Goal: Task Accomplishment & Management: Use online tool/utility

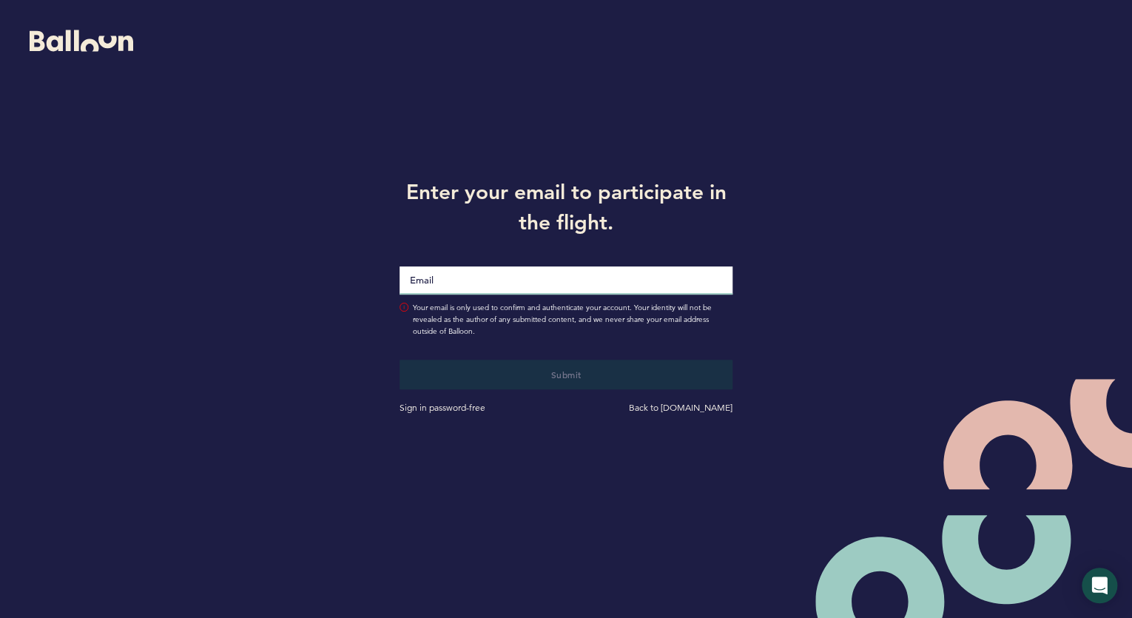
click at [428, 289] on input "Email" at bounding box center [565, 280] width 333 height 28
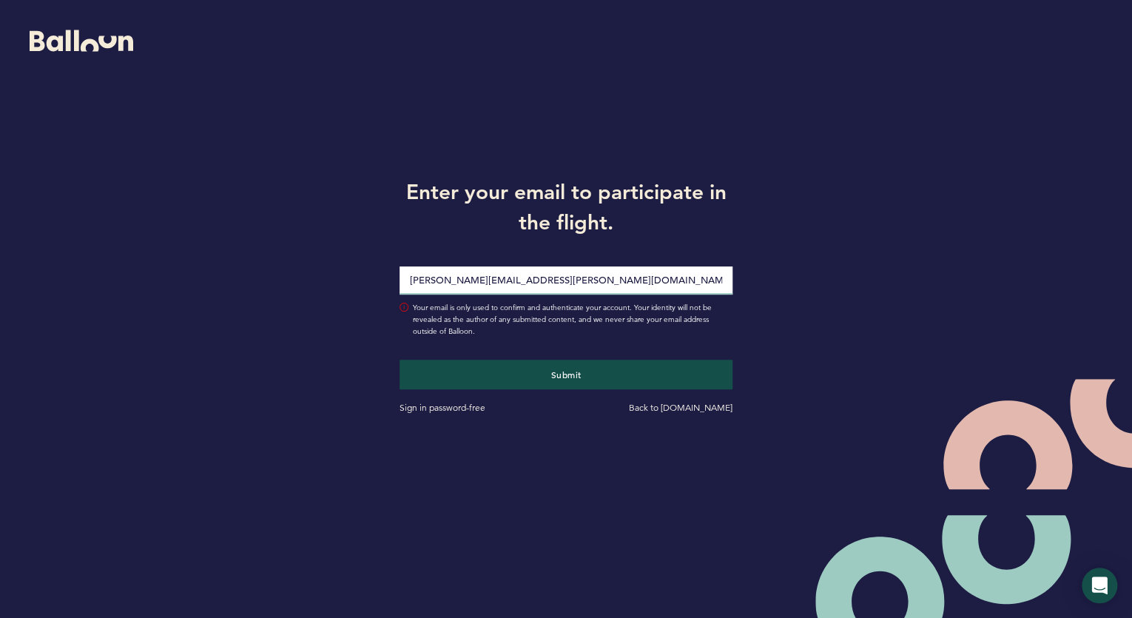
type input "[PERSON_NAME][EMAIL_ADDRESS][PERSON_NAME][DOMAIN_NAME]"
click at [399, 360] on button "Submit" at bounding box center [565, 375] width 333 height 30
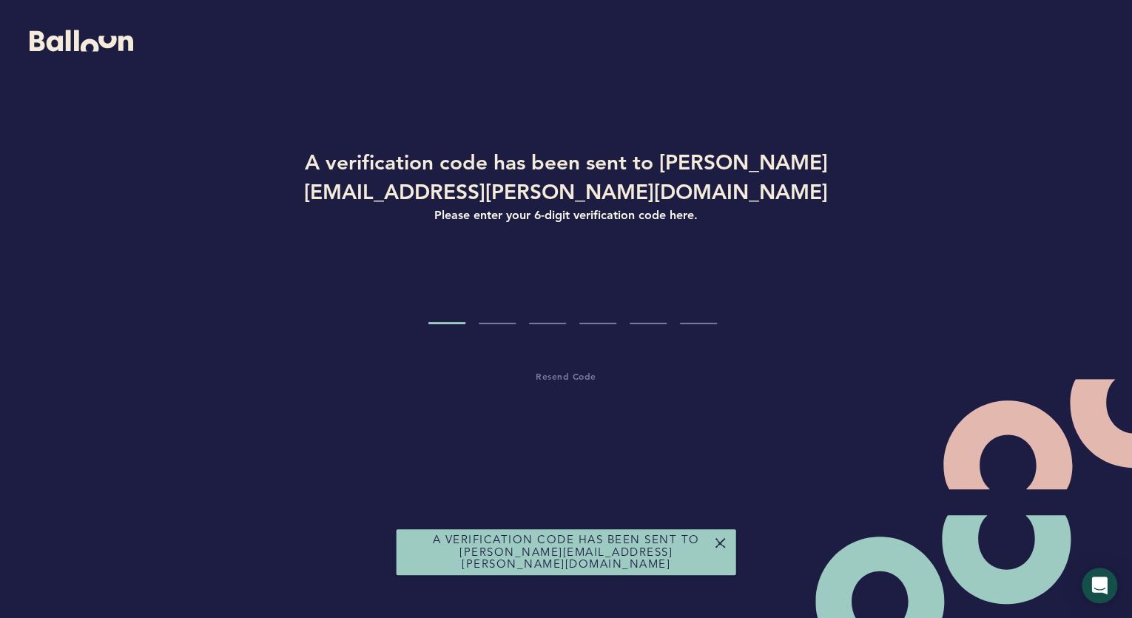
click at [428, 289] on input "Code digit 1" at bounding box center [446, 296] width 37 height 55
click at [433, 300] on input "Code digit 1" at bounding box center [446, 296] width 37 height 55
click at [432, 317] on input "Code digit 1" at bounding box center [446, 296] width 37 height 55
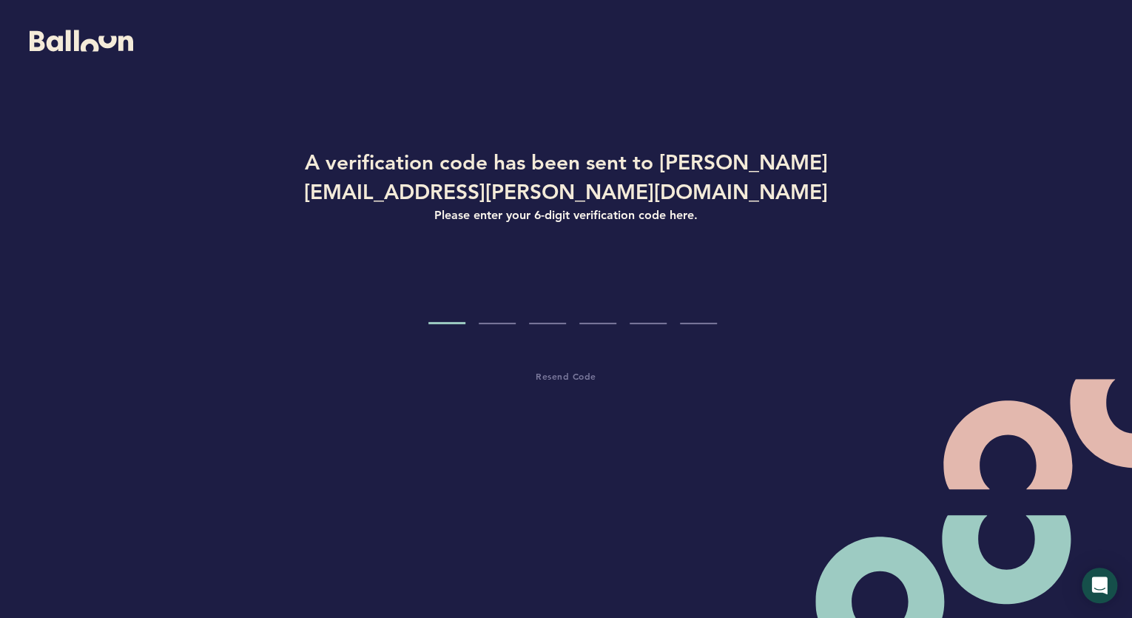
type input "5"
type input "9"
type input "1"
type input "4"
type input "9"
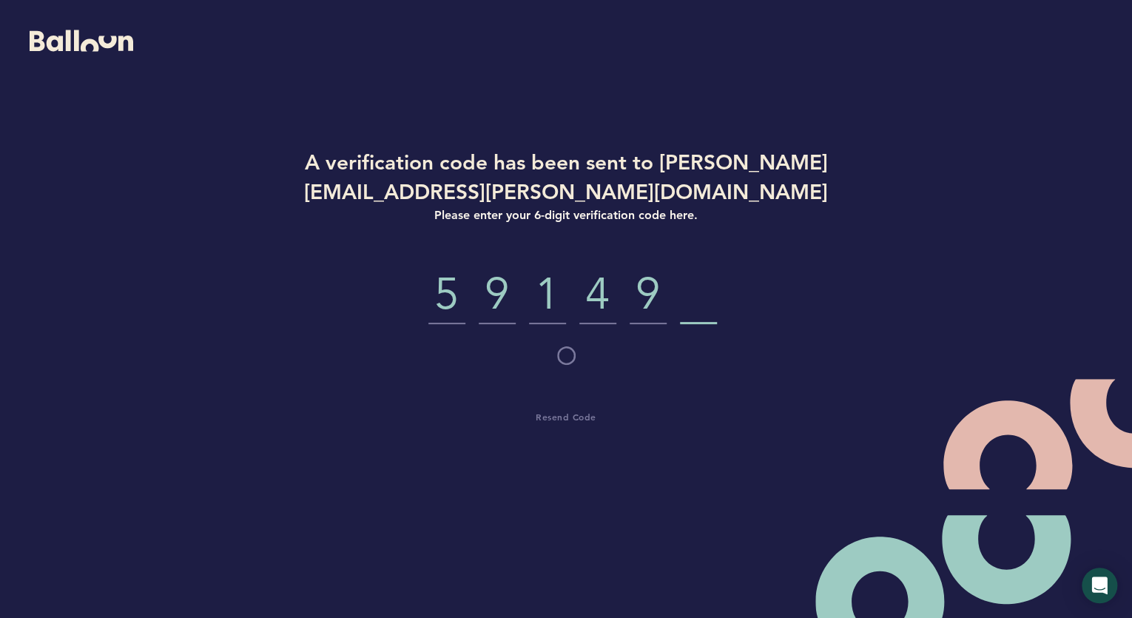
type input "9"
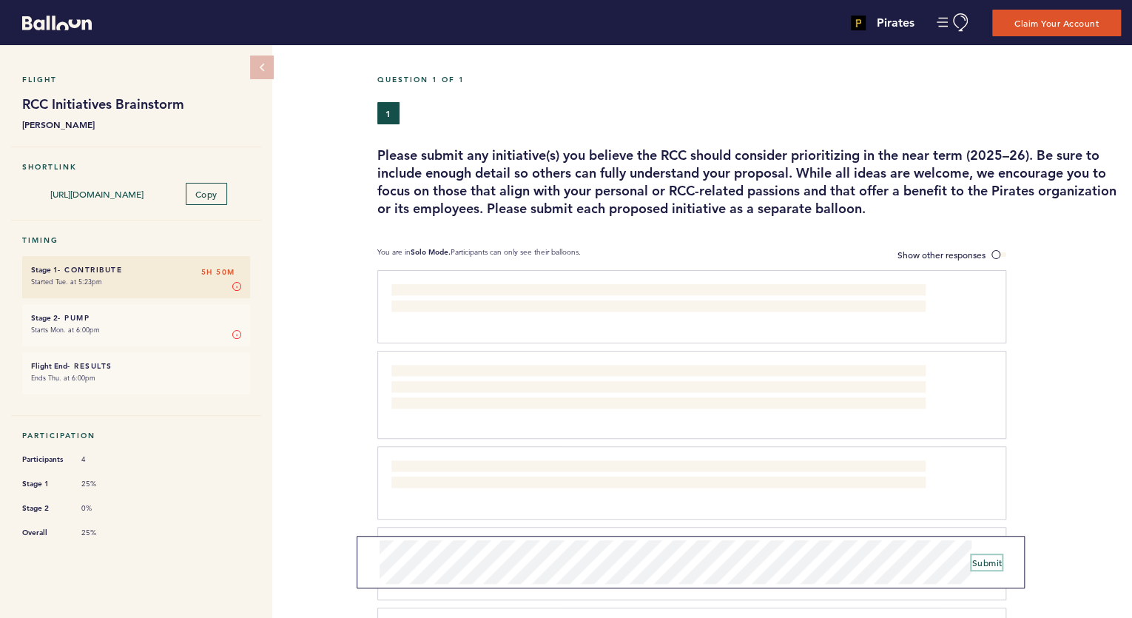
click at [1000, 559] on span "Submit" at bounding box center [986, 562] width 30 height 12
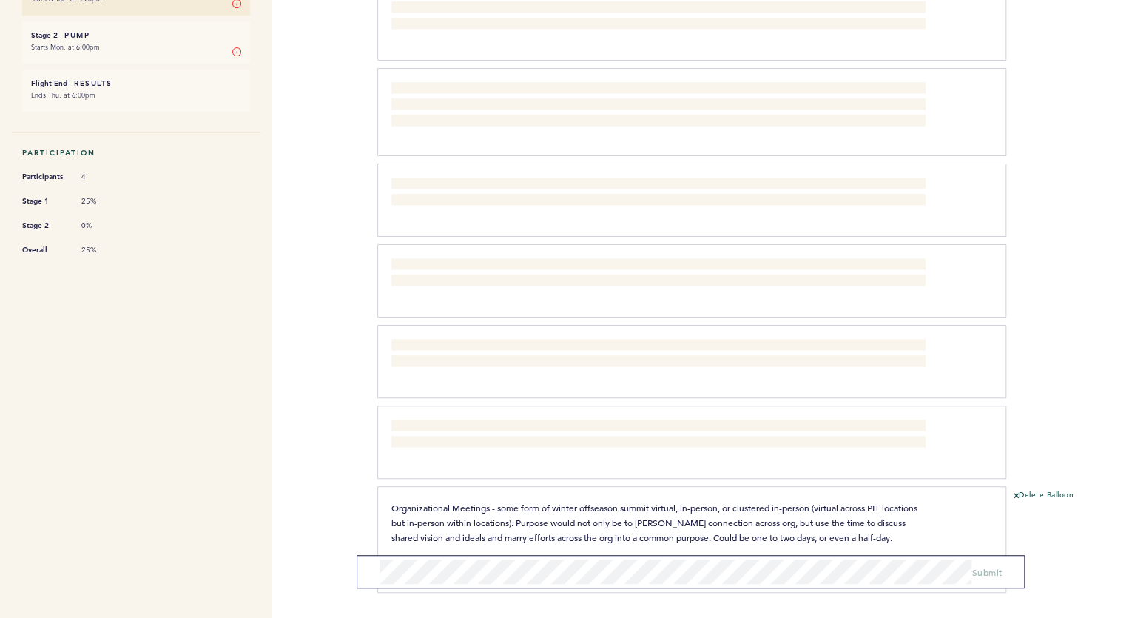
scroll to position [334, 0]
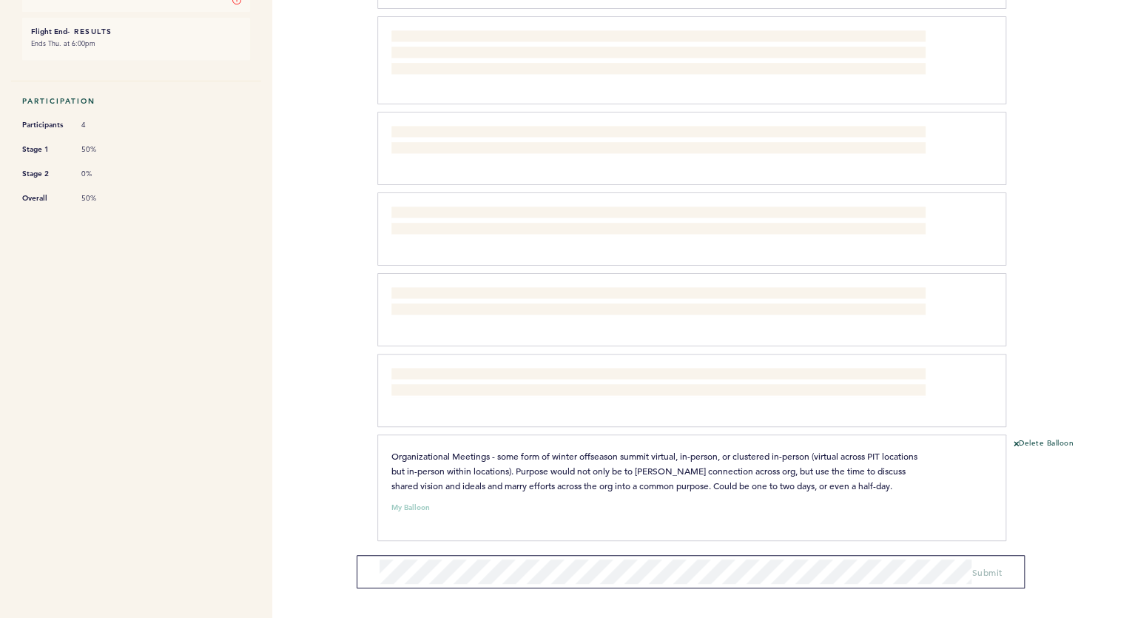
click at [733, 548] on section "End of the Year Meetings - How do we prepare for 2026? How do we create connect…" at bounding box center [754, 279] width 755 height 687
click at [985, 562] on span "Submit" at bounding box center [986, 562] width 30 height 12
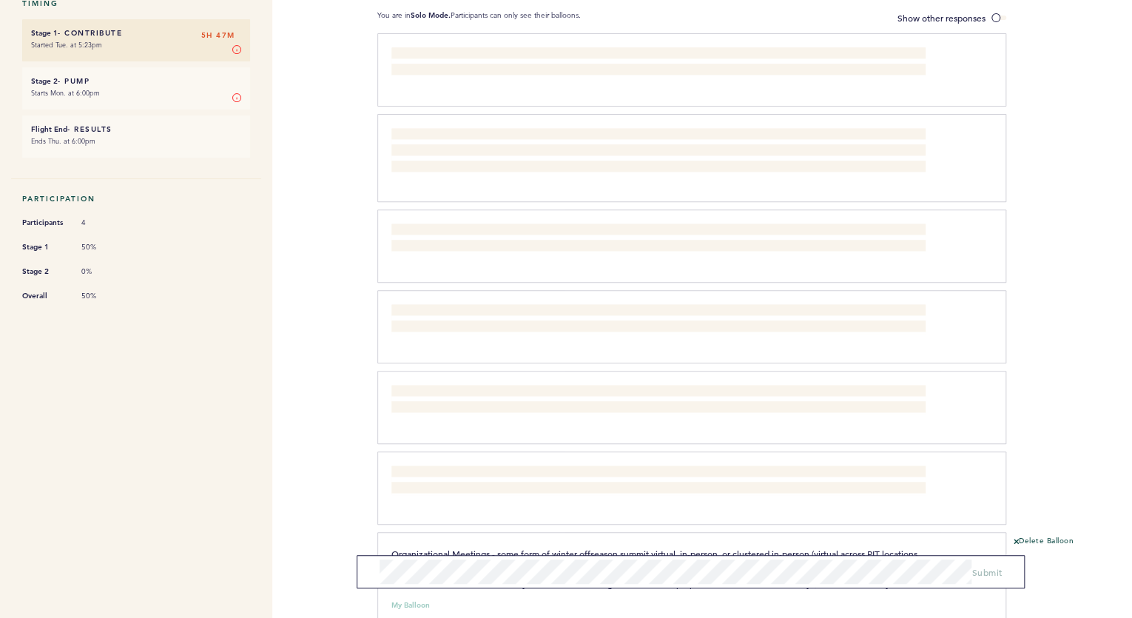
scroll to position [59, 0]
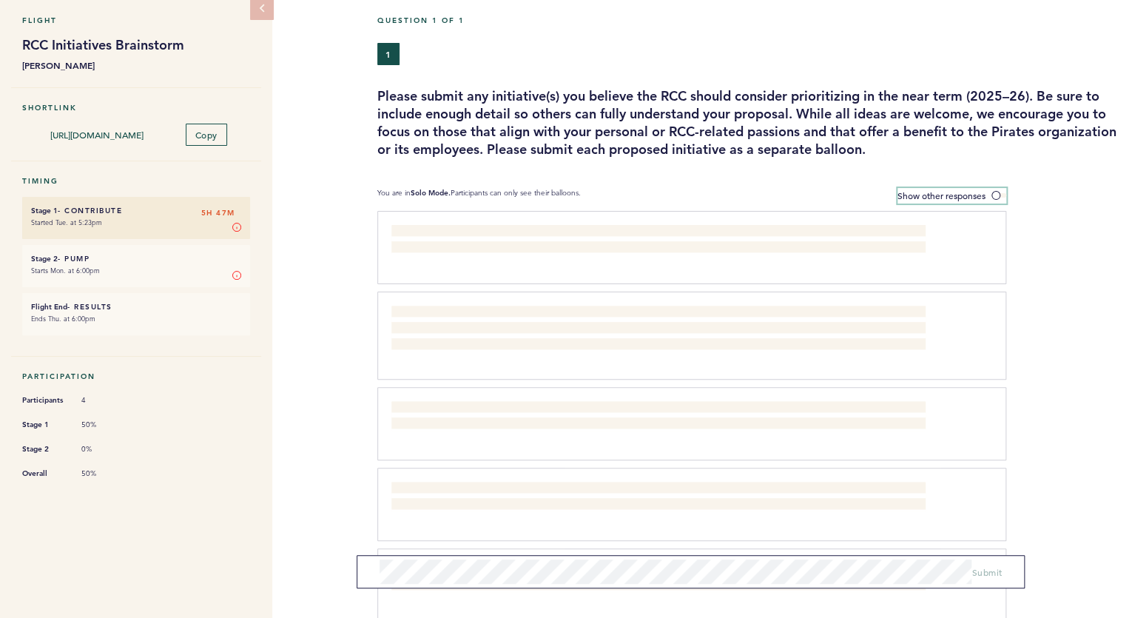
click at [995, 193] on span at bounding box center [998, 195] width 15 height 4
click at [0, 0] on input "Show other responses" at bounding box center [0, 0] width 0 height 0
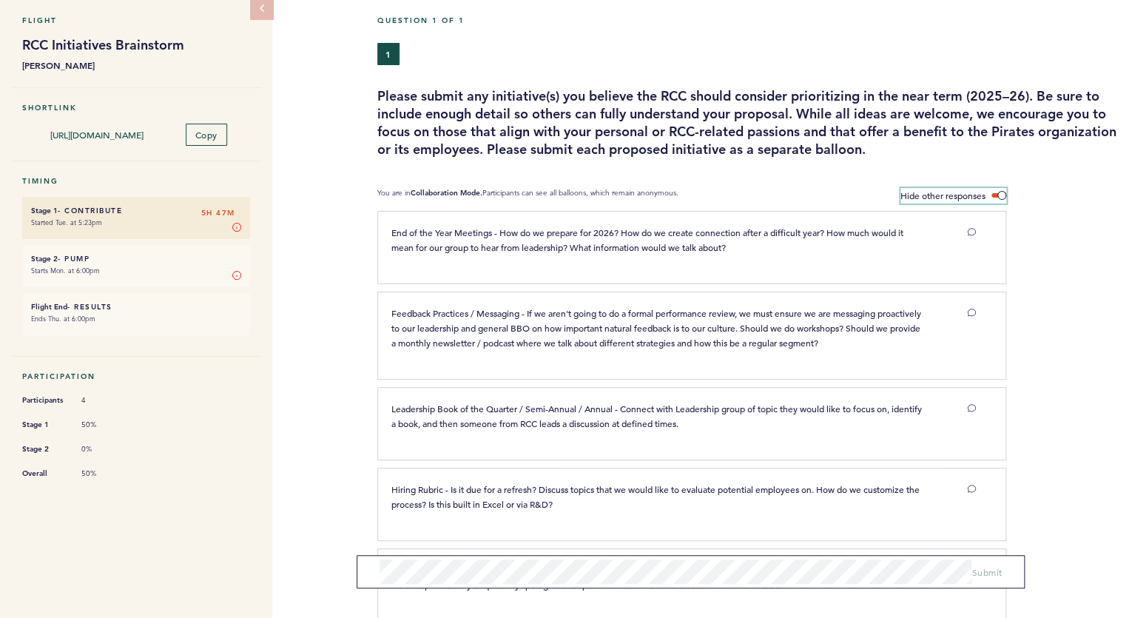
click at [995, 189] on label "Hide other responses" at bounding box center [953, 196] width 106 height 16
click at [0, 0] on input "Hide other responses" at bounding box center [0, 0] width 0 height 0
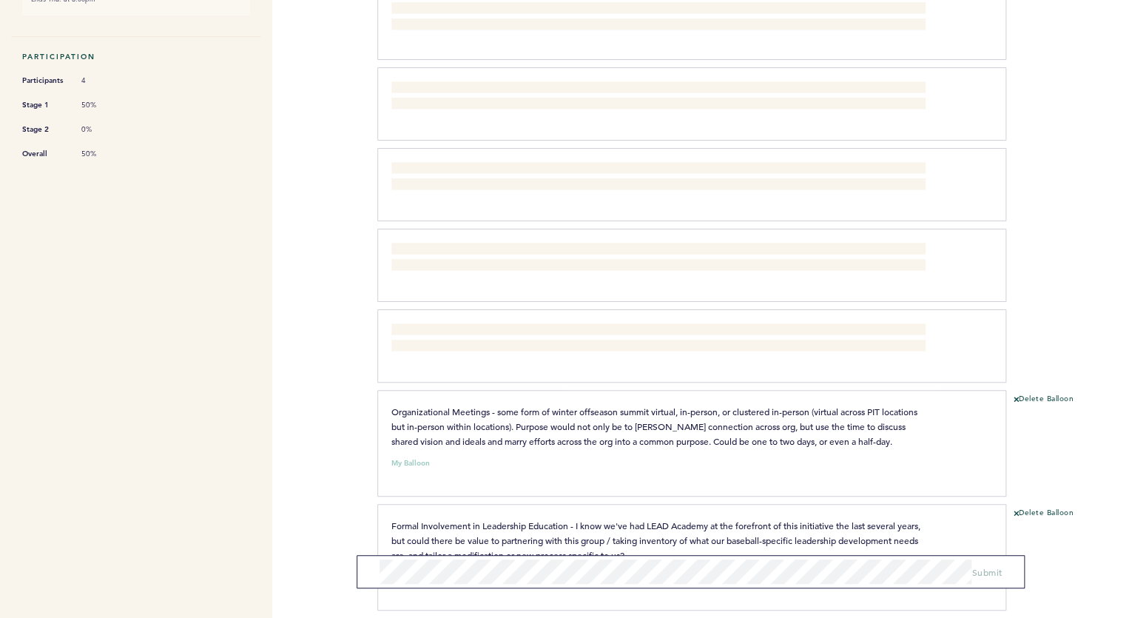
scroll to position [152, 0]
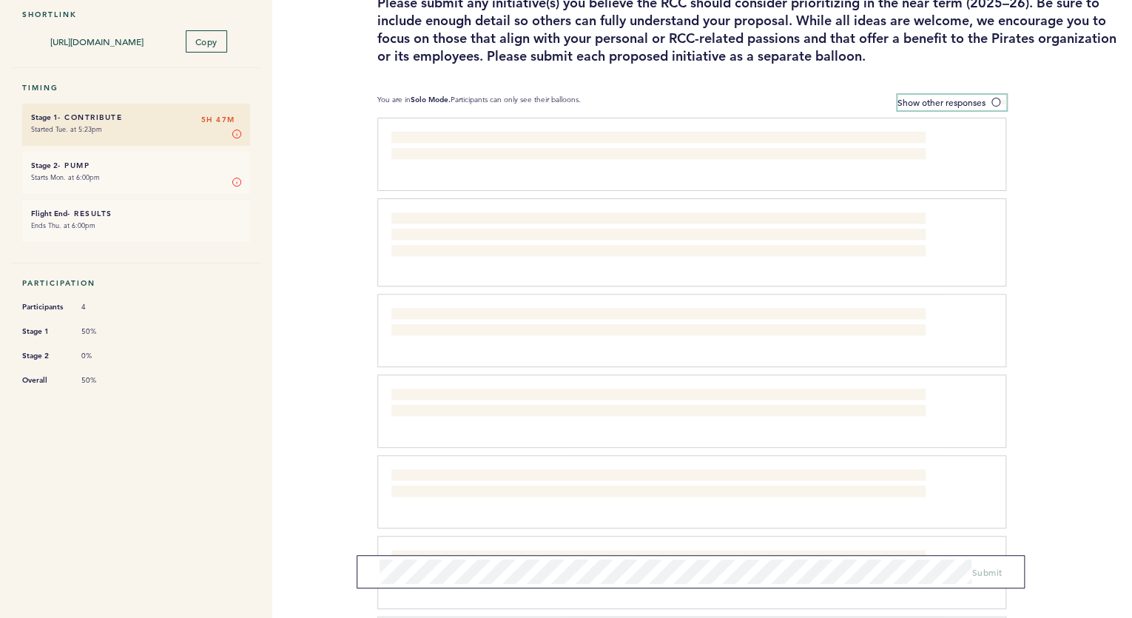
click at [994, 103] on span at bounding box center [998, 102] width 15 height 4
click at [0, 0] on input "Show other responses" at bounding box center [0, 0] width 0 height 0
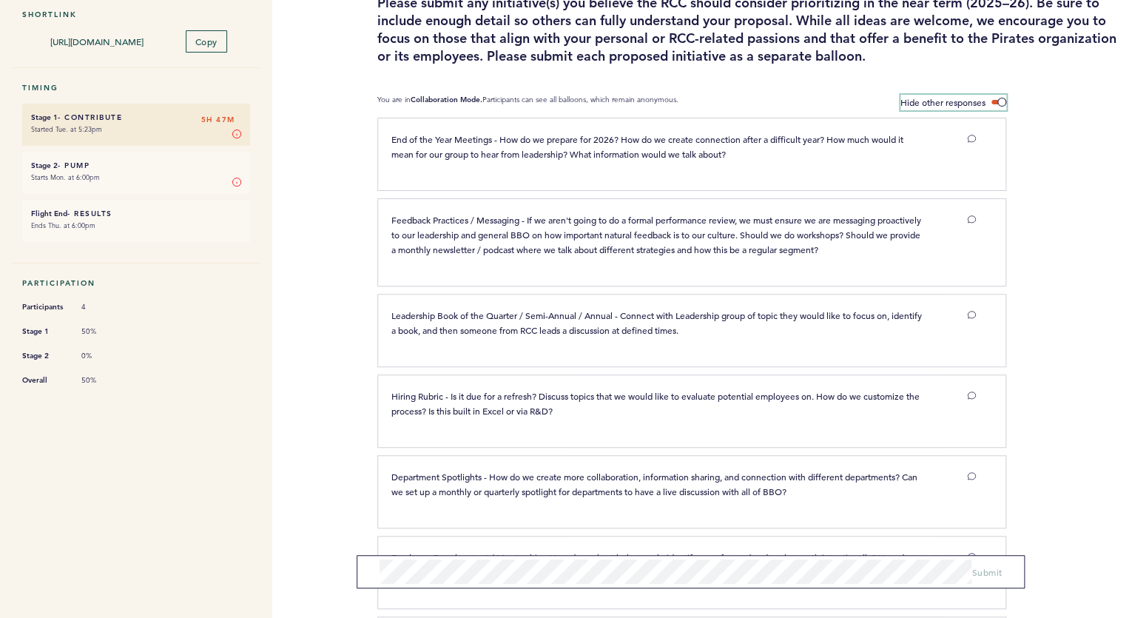
click at [994, 103] on label "Hide other responses" at bounding box center [953, 103] width 106 height 16
click at [0, 0] on input "Hide other responses" at bounding box center [0, 0] width 0 height 0
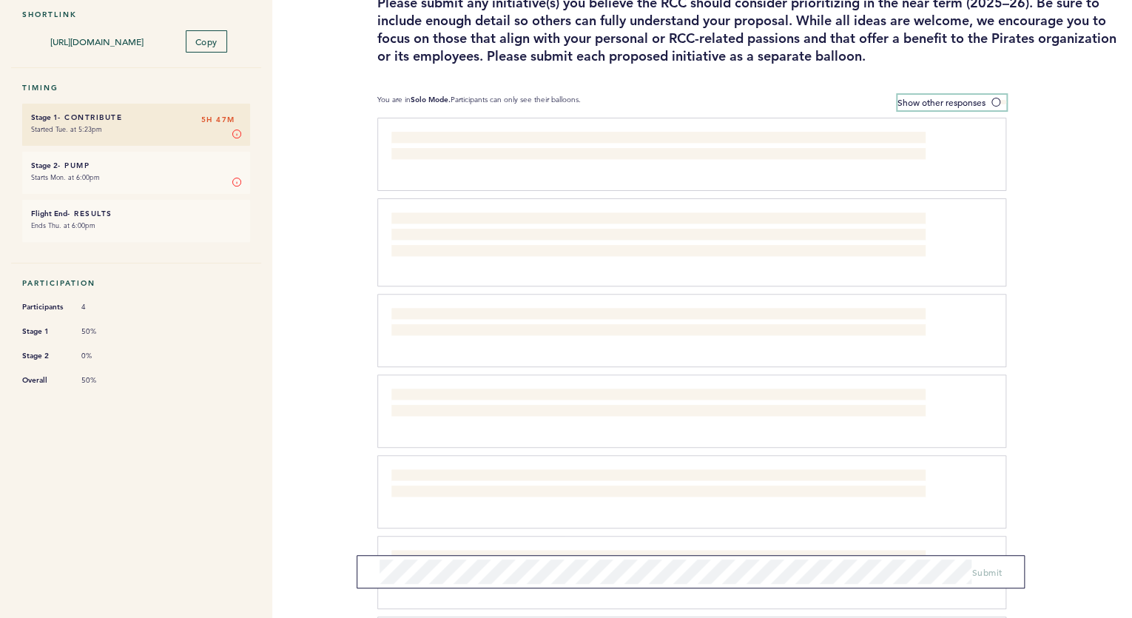
scroll to position [448, 0]
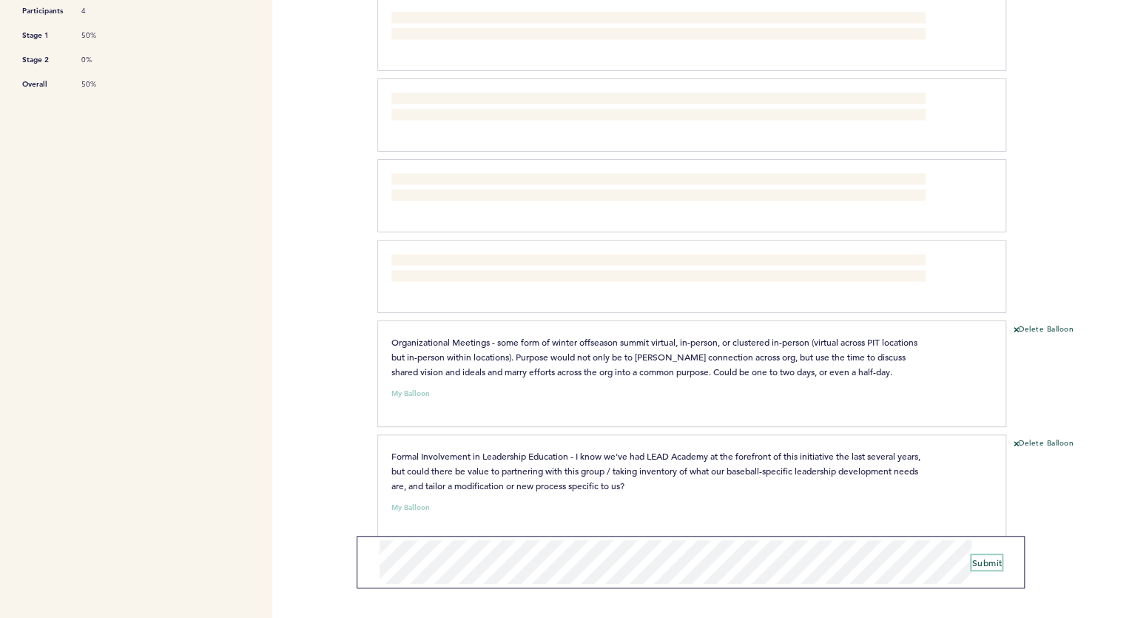
click at [991, 560] on span "Submit" at bounding box center [986, 562] width 30 height 12
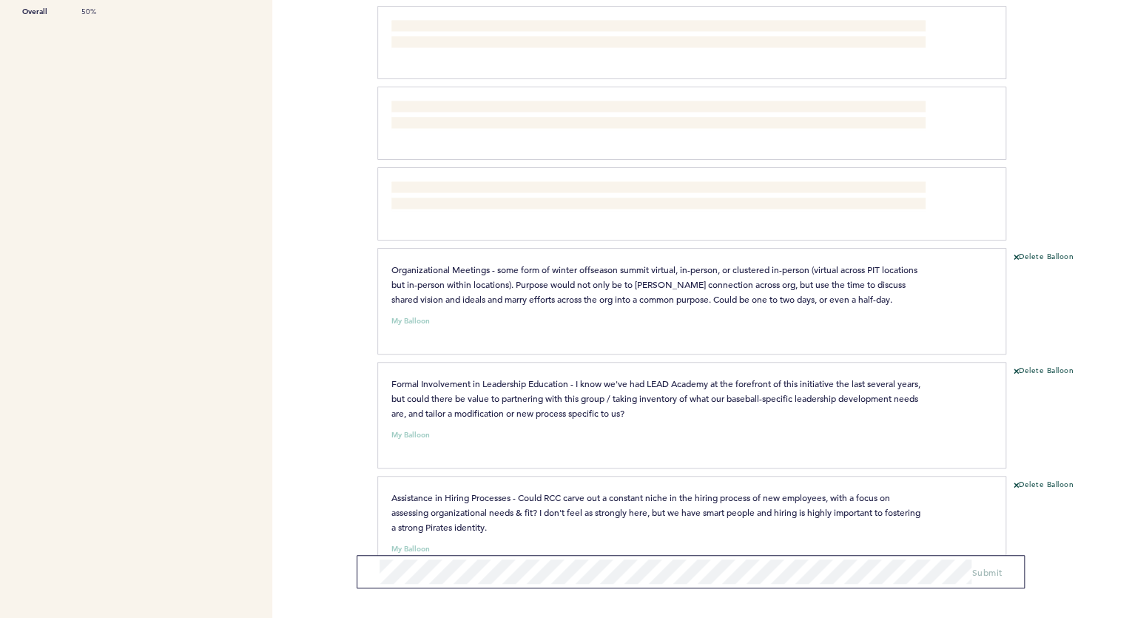
scroll to position [562, 0]
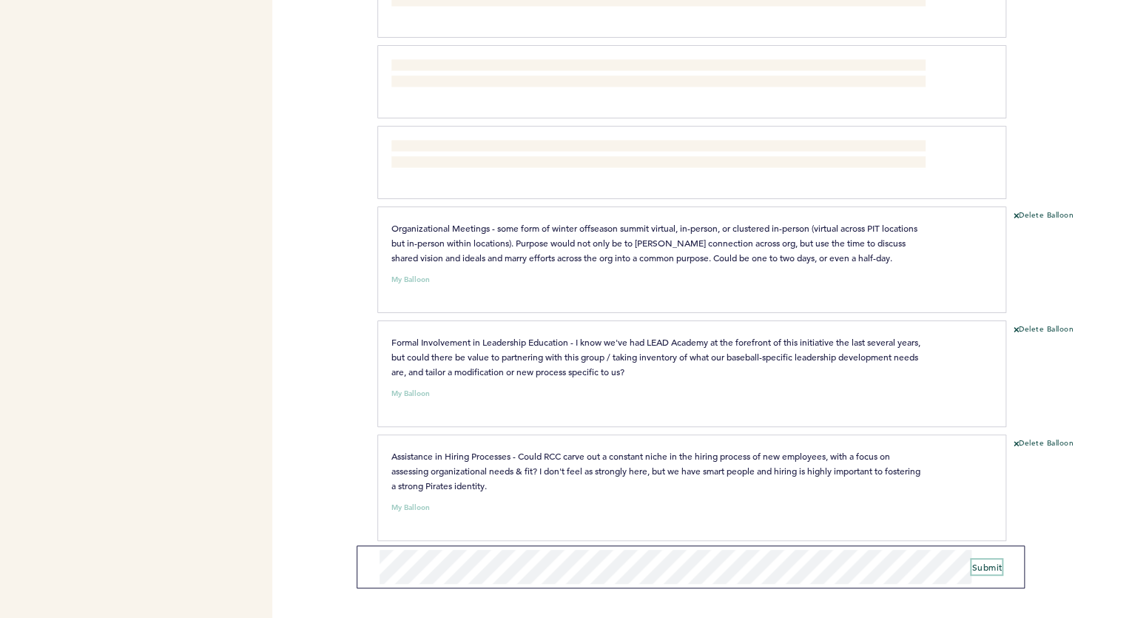
click at [999, 569] on span "Submit" at bounding box center [986, 567] width 30 height 12
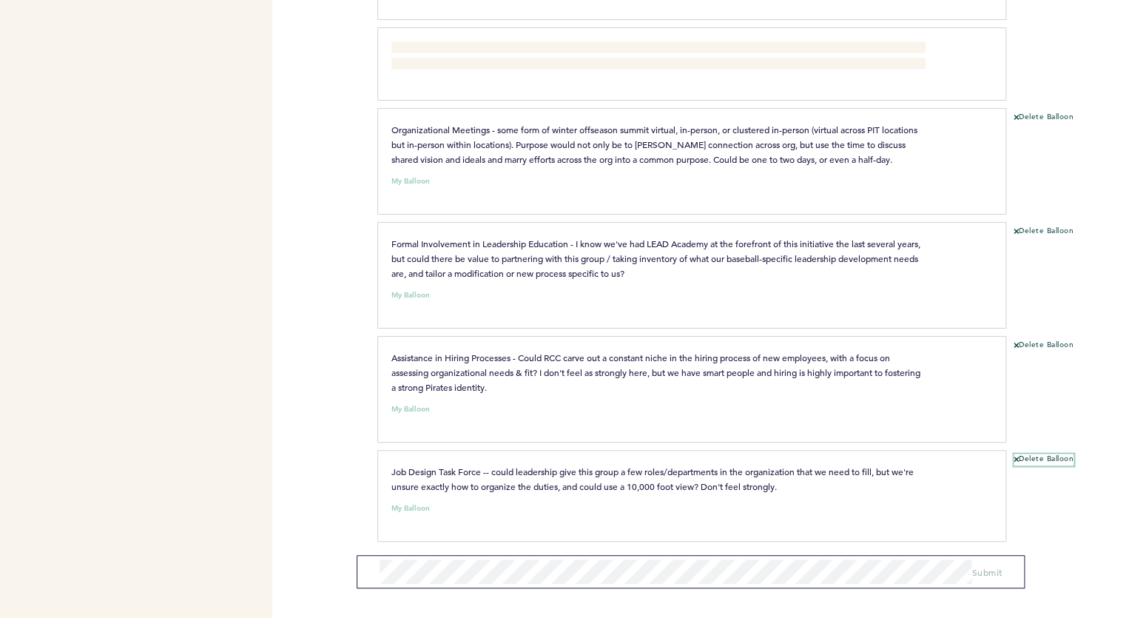
click at [1055, 454] on button "Delete Balloon" at bounding box center [1044, 460] width 60 height 12
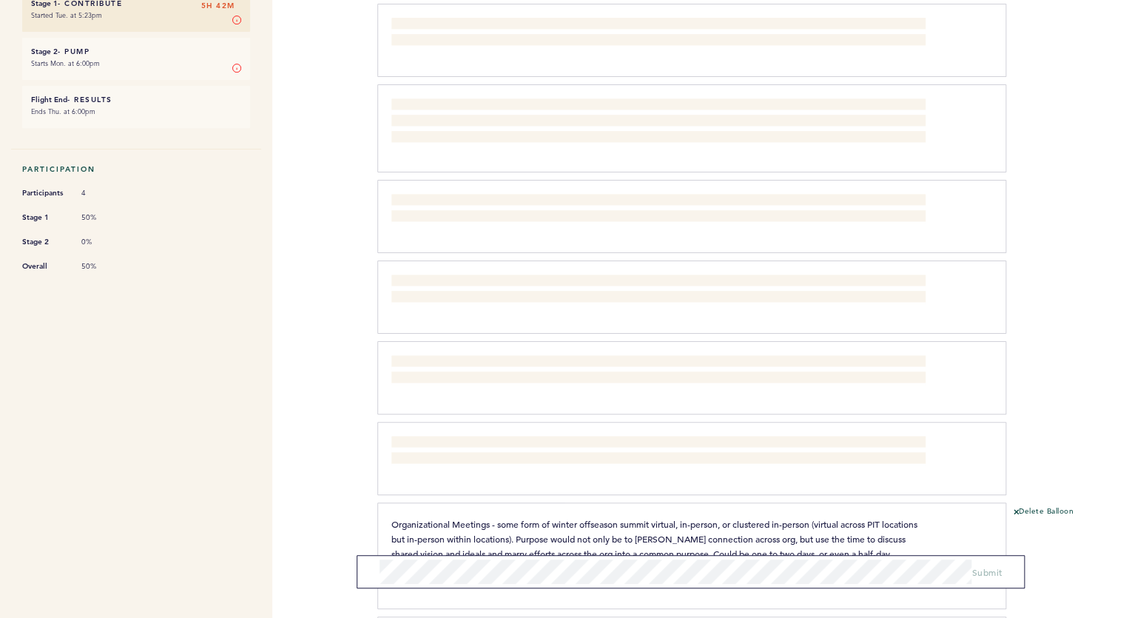
scroll to position [562, 0]
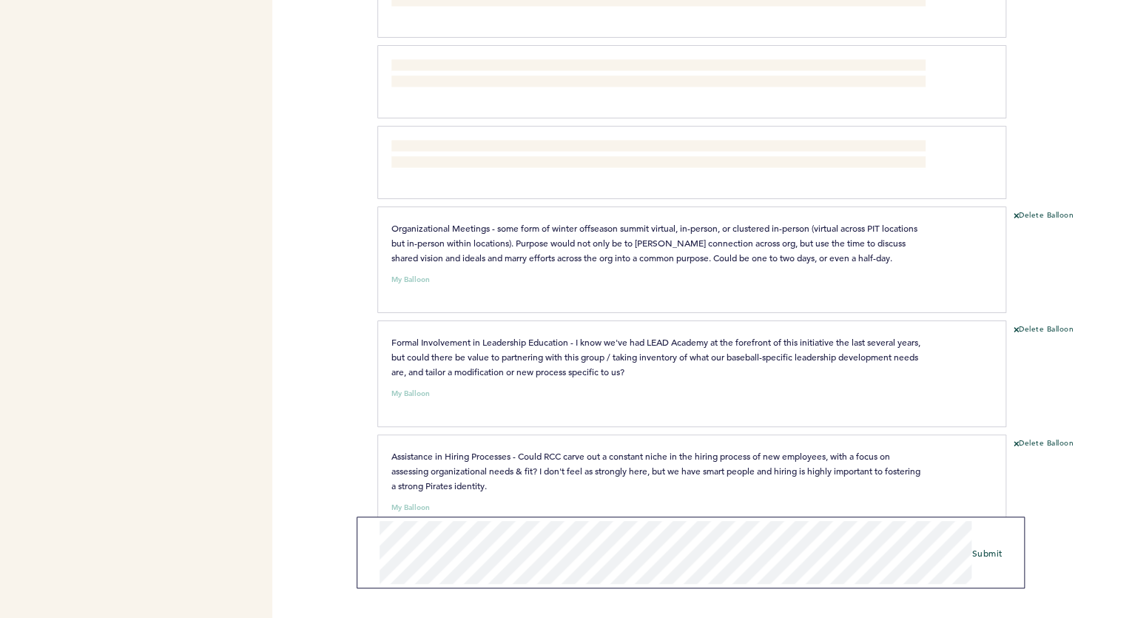
click at [1011, 551] on form "Submit" at bounding box center [691, 552] width 668 height 72
click at [1005, 551] on form "Submit" at bounding box center [691, 552] width 668 height 72
click at [1000, 553] on span "Submit" at bounding box center [986, 553] width 30 height 12
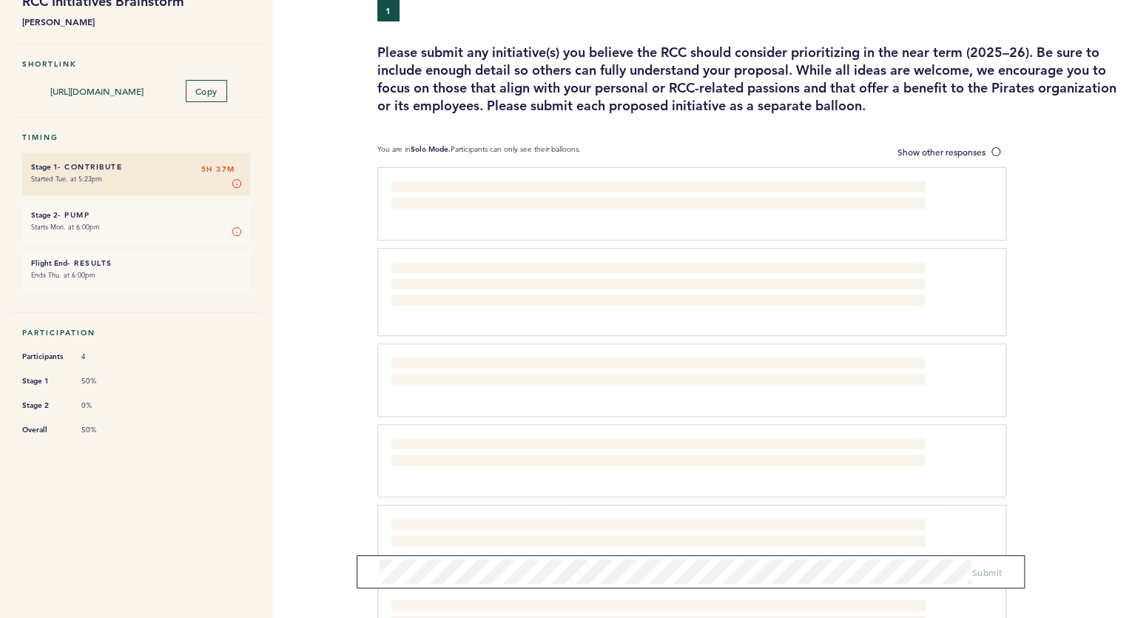
scroll to position [54, 0]
